Goal: Information Seeking & Learning: Find specific page/section

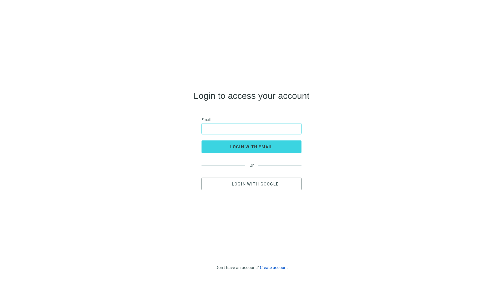
click at [225, 132] on input "email" at bounding box center [251, 129] width 93 height 10
type input "**********"
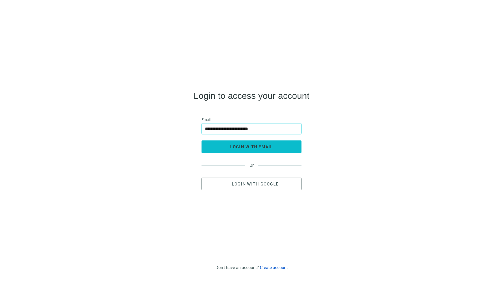
click at [252, 148] on span "login with email" at bounding box center [251, 146] width 43 height 5
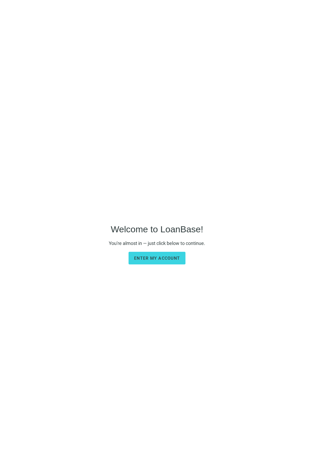
drag, startPoint x: 151, startPoint y: 258, endPoint x: 163, endPoint y: 250, distance: 13.8
click at [151, 258] on span "Enter my account" at bounding box center [157, 258] width 46 height 5
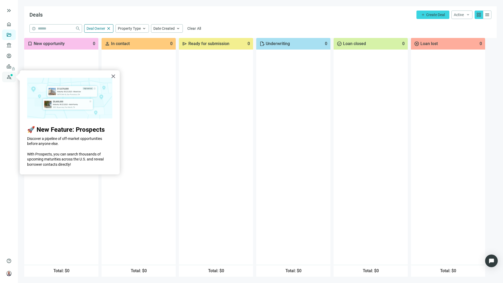
click at [13, 76] on link "Prospects New" at bounding box center [21, 77] width 17 height 11
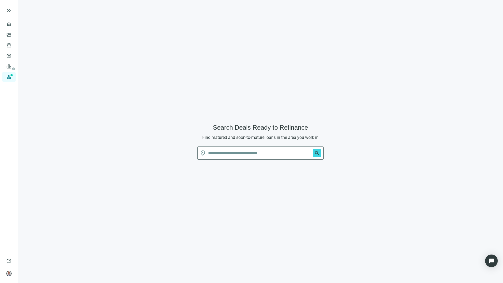
click at [139, 132] on div "Search Deals Ready to Refinance Find matured and soon-to-mature loans in the ar…" at bounding box center [260, 144] width 472 height 276
click at [221, 158] on input "text" at bounding box center [259, 153] width 103 height 13
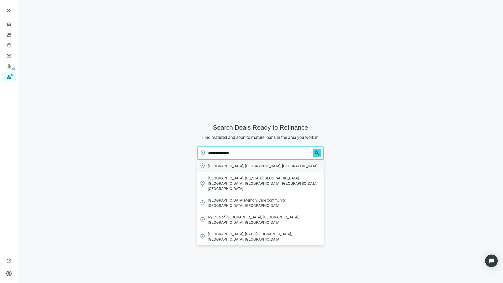
click at [228, 163] on span "[GEOGRAPHIC_DATA], [GEOGRAPHIC_DATA], [GEOGRAPHIC_DATA]" at bounding box center [263, 165] width 110 height 5
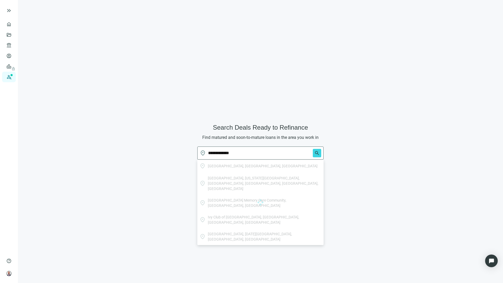
type input "**********"
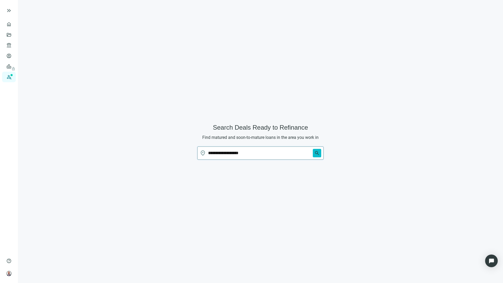
click at [313, 152] on span "search" at bounding box center [316, 152] width 5 height 5
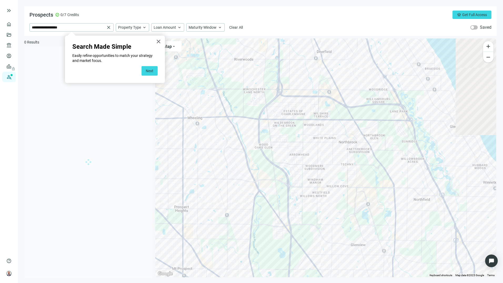
click at [313, 21] on div "**********" at bounding box center [260, 20] width 472 height 29
click at [151, 71] on button "Next" at bounding box center [150, 70] width 16 height 9
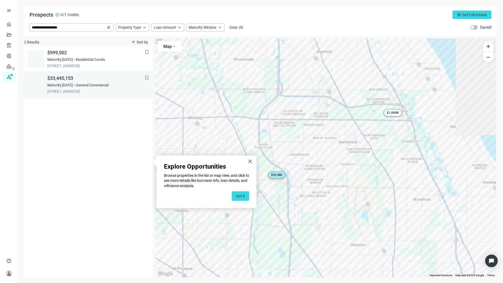
click at [79, 92] on span "[STREET_ADDRESS]" at bounding box center [95, 91] width 97 height 5
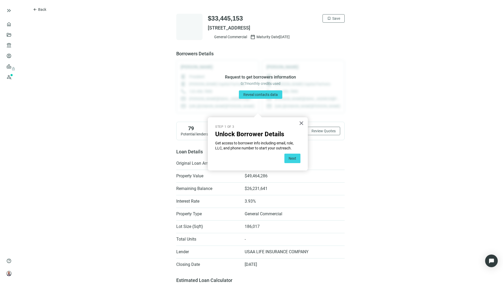
drag, startPoint x: 204, startPoint y: 27, endPoint x: 309, endPoint y: 24, distance: 105.0
click at [309, 24] on div "$33,445,153 bookmark Save [STREET_ADDRESS] General Commercial calendar_today Ma…" at bounding box center [260, 27] width 168 height 26
drag, startPoint x: 309, startPoint y: 24, endPoint x: 293, endPoint y: 27, distance: 17.0
click at [38, 9] on button "arrow_back Back" at bounding box center [39, 9] width 22 height 8
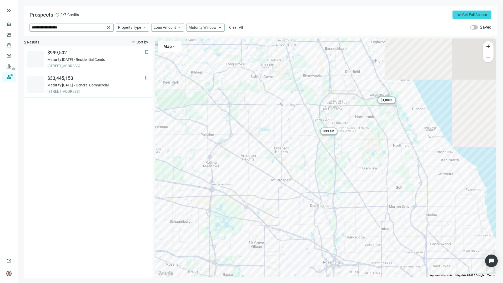
drag, startPoint x: 234, startPoint y: 154, endPoint x: 265, endPoint y: 117, distance: 49.1
click at [265, 117] on div "To activate drag with keyboard, press Alt + Enter. Once in keyboard drag state,…" at bounding box center [325, 157] width 341 height 238
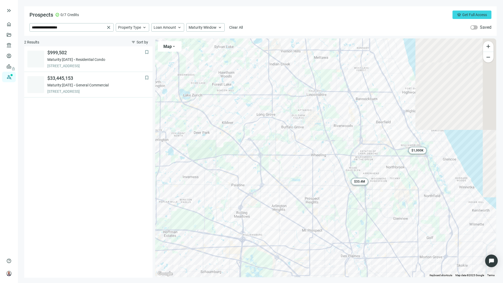
drag, startPoint x: 289, startPoint y: 73, endPoint x: 320, endPoint y: 124, distance: 59.5
click at [313, 124] on div "To activate drag with keyboard, press Alt + Enter. Once in keyboard drag state,…" at bounding box center [325, 157] width 341 height 238
drag, startPoint x: 73, startPoint y: 27, endPoint x: 17, endPoint y: 26, distance: 56.1
click at [17, 26] on div "**********" at bounding box center [251, 141] width 503 height 283
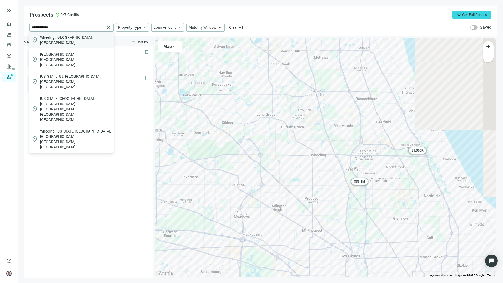
click at [59, 37] on span "Wheeling, [GEOGRAPHIC_DATA], [GEOGRAPHIC_DATA]" at bounding box center [76, 40] width 72 height 11
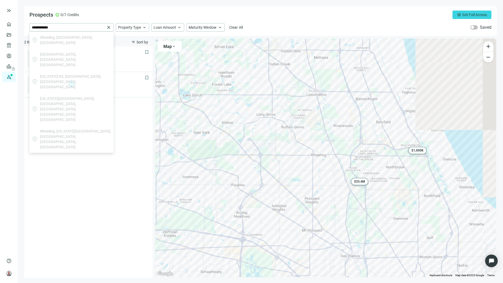
type input "**********"
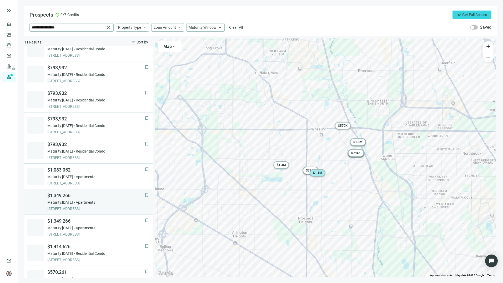
scroll to position [50, 0]
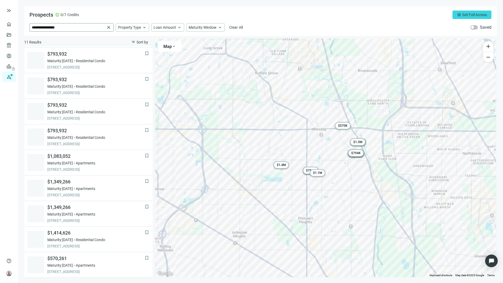
click at [109, 27] on span "close" at bounding box center [108, 27] width 5 height 5
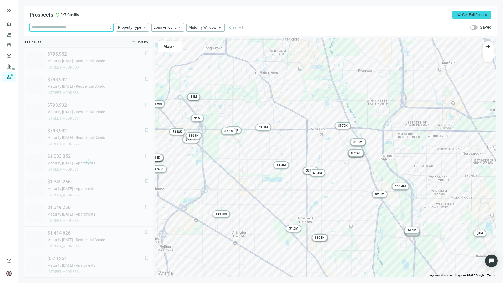
scroll to position [228, 0]
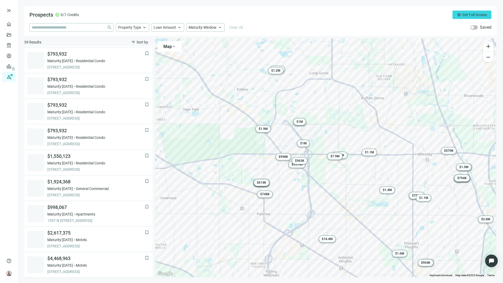
drag, startPoint x: 254, startPoint y: 79, endPoint x: 360, endPoint y: 105, distance: 109.2
click at [313, 105] on div "To activate drag with keyboard, press Alt + Enter. Once in keyboard drag state,…" at bounding box center [325, 157] width 341 height 238
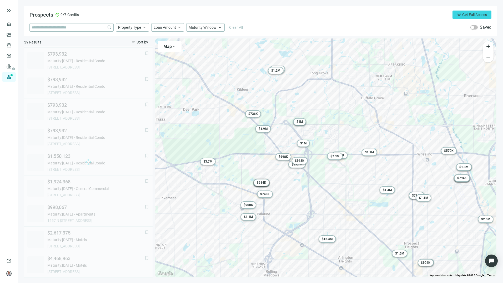
scroll to position [203, 0]
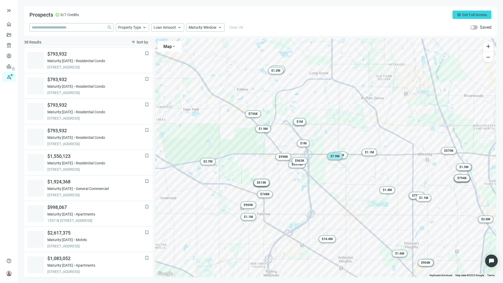
click at [313, 155] on span "$ 7.9M" at bounding box center [334, 156] width 9 height 4
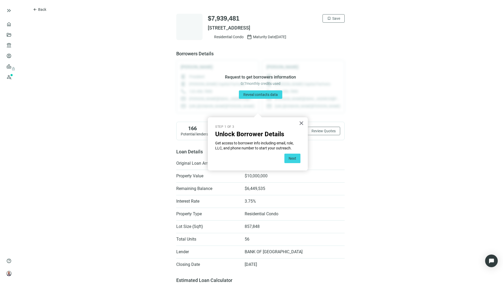
drag, startPoint x: 205, startPoint y: 27, endPoint x: 319, endPoint y: 26, distance: 114.2
click at [313, 26] on span "[STREET_ADDRESS]" at bounding box center [276, 28] width 137 height 6
click at [39, 9] on span "Back" at bounding box center [42, 9] width 8 height 4
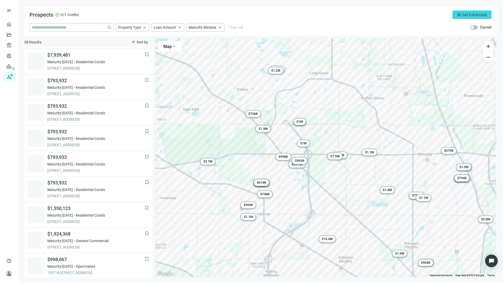
scroll to position [153, 0]
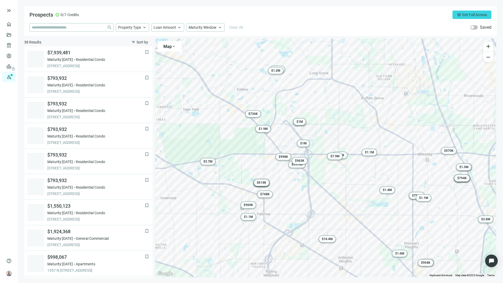
click at [313, 23] on div "Prospects check_circle 0/7 Credits crown Get Full Access close Property Type ke…" at bounding box center [260, 20] width 472 height 29
click at [313, 20] on div "Prospects check_circle 0/7 Credits crown Get Full Access close Property Type ke…" at bounding box center [260, 20] width 472 height 29
